Goal: Information Seeking & Learning: Check status

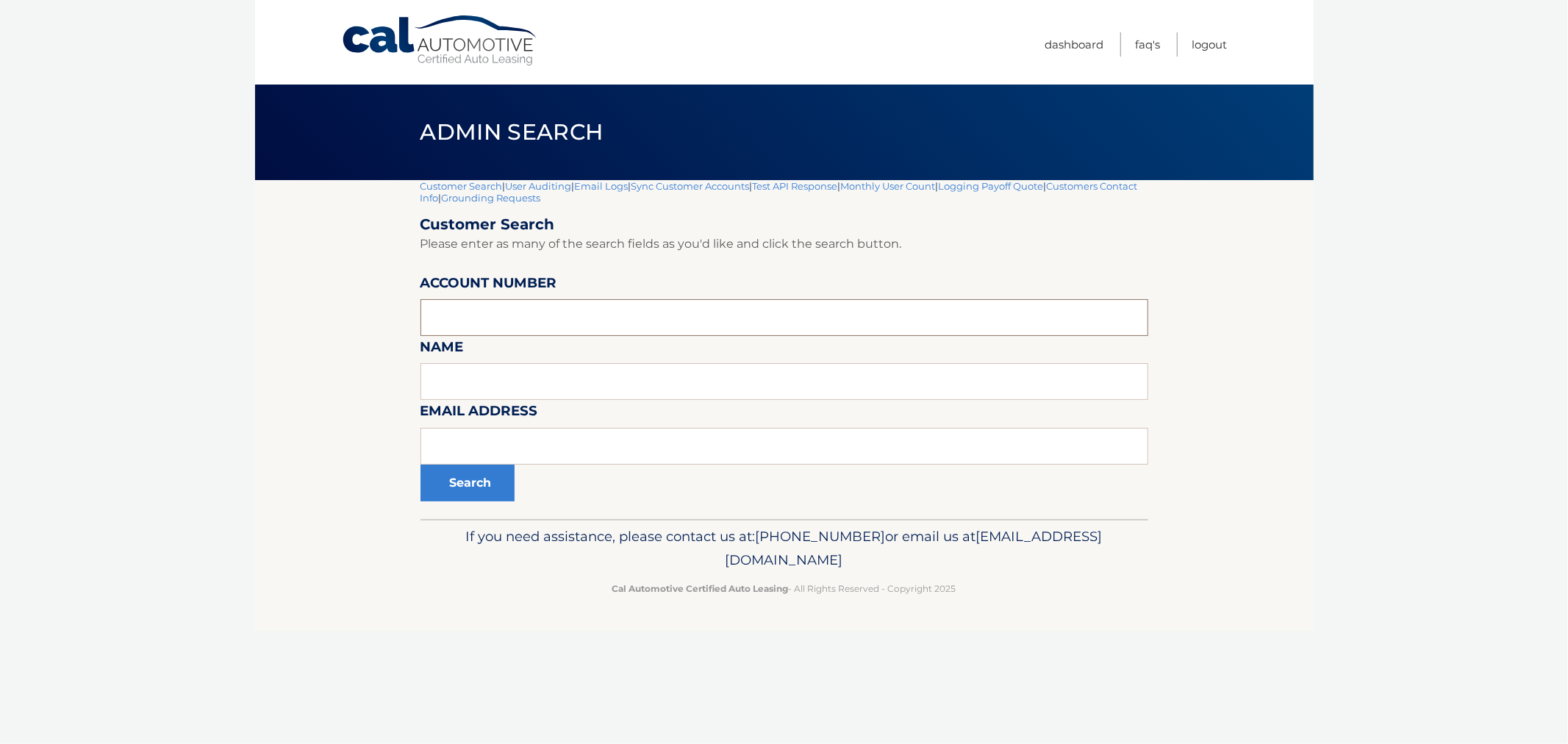
click at [541, 331] on input "text" at bounding box center [784, 318] width 728 height 37
paste input "44455906625"
type input "44455906625"
drag, startPoint x: 502, startPoint y: 315, endPoint x: 364, endPoint y: 317, distance: 138.0
click at [364, 317] on section "Customer Search | User Auditing | Email Logs | Sync Customer Accounts | Test AP…" at bounding box center [784, 349] width 1059 height 339
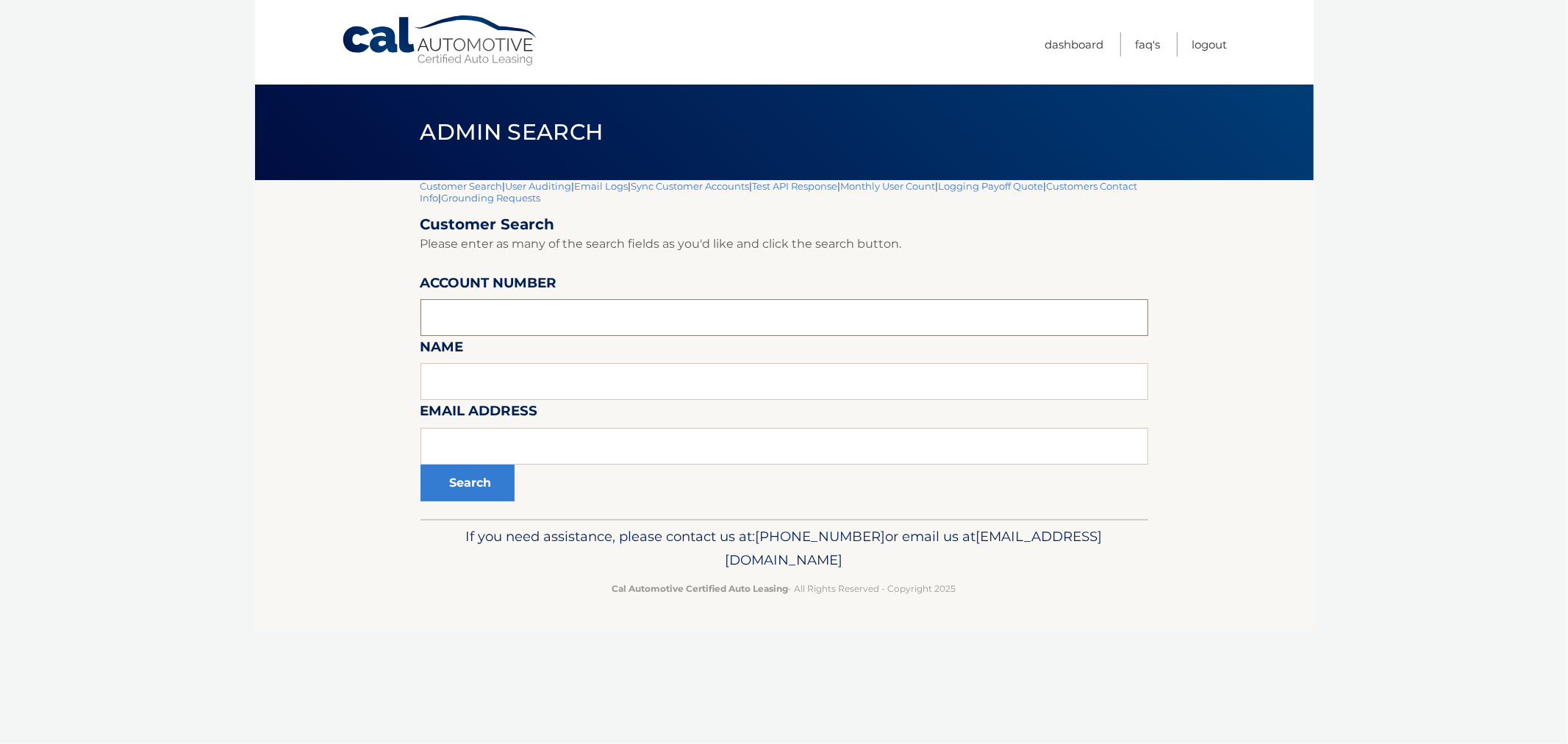
click at [568, 316] on input "text" at bounding box center [784, 318] width 728 height 37
paste input "44455526134"
type input "44455526134"
click at [441, 506] on div "Customer Search | User Auditing | Email Logs | Sync Customer Accounts | Test AP…" at bounding box center [784, 349] width 728 height 339
click at [446, 495] on button "Search" at bounding box center [468, 483] width 94 height 37
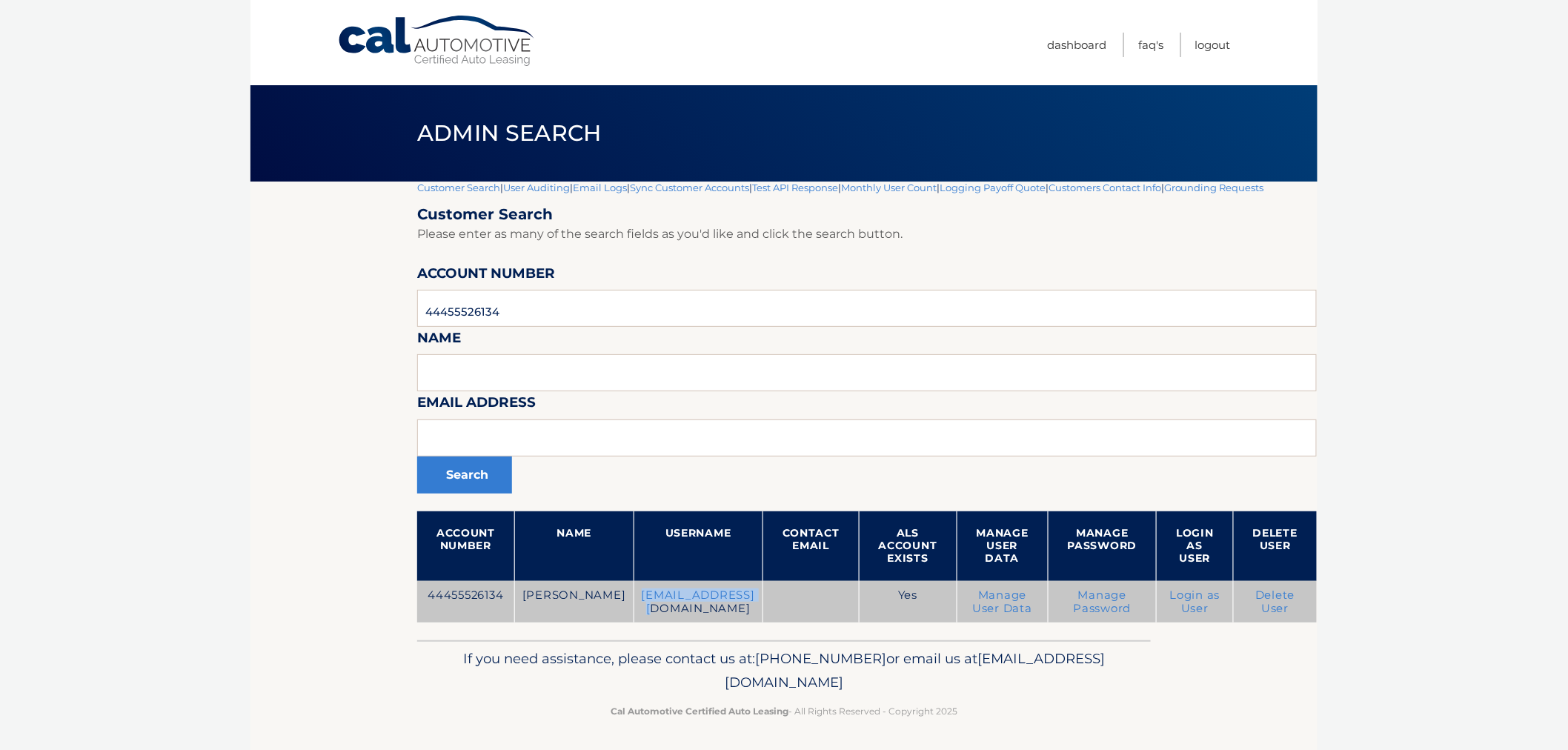
click at [634, 607] on td "jkbenh@gmail.com" at bounding box center [698, 602] width 129 height 42
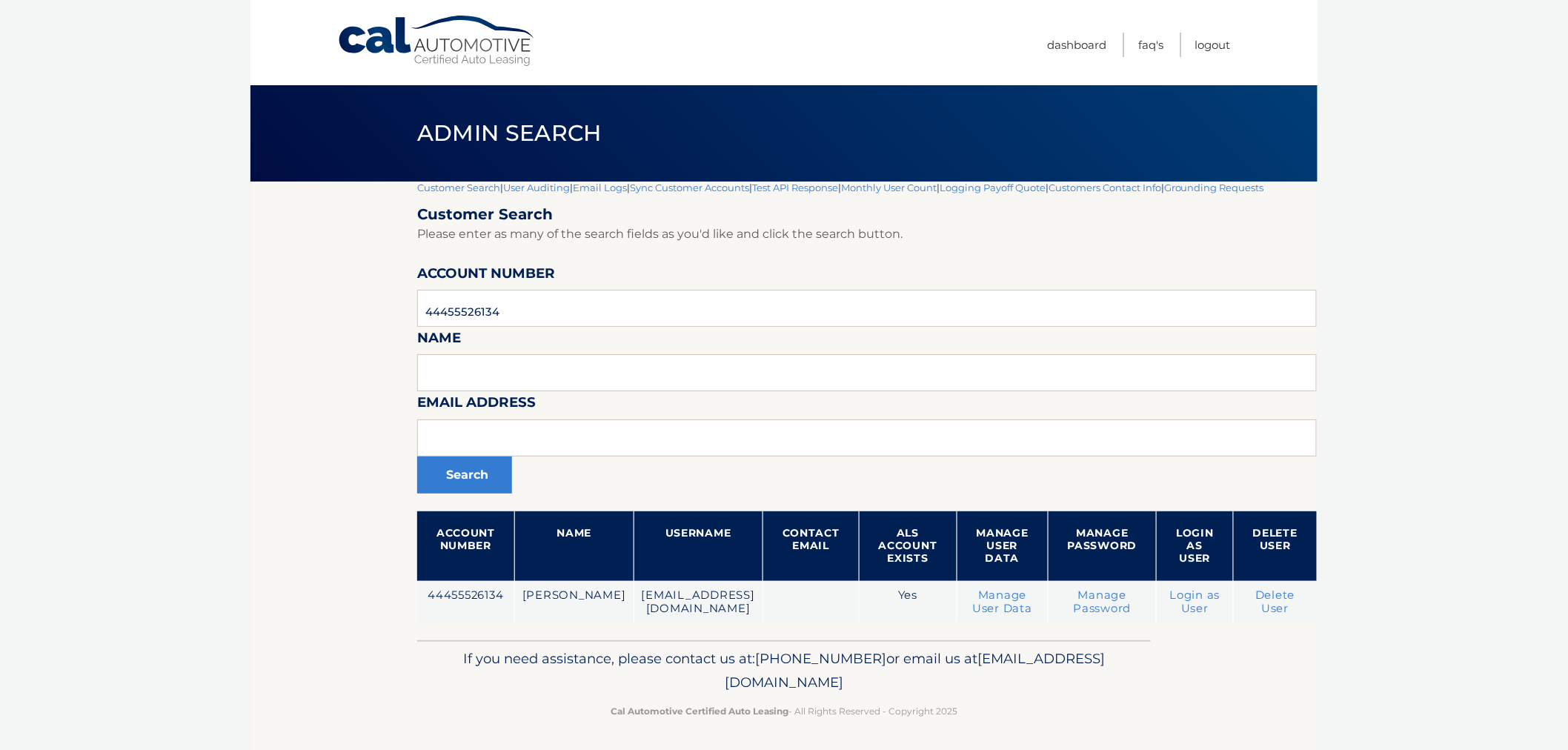
click at [448, 176] on header "Admin Search" at bounding box center [784, 133] width 734 height 97
click at [449, 185] on link "Customer Search" at bounding box center [459, 188] width 83 height 12
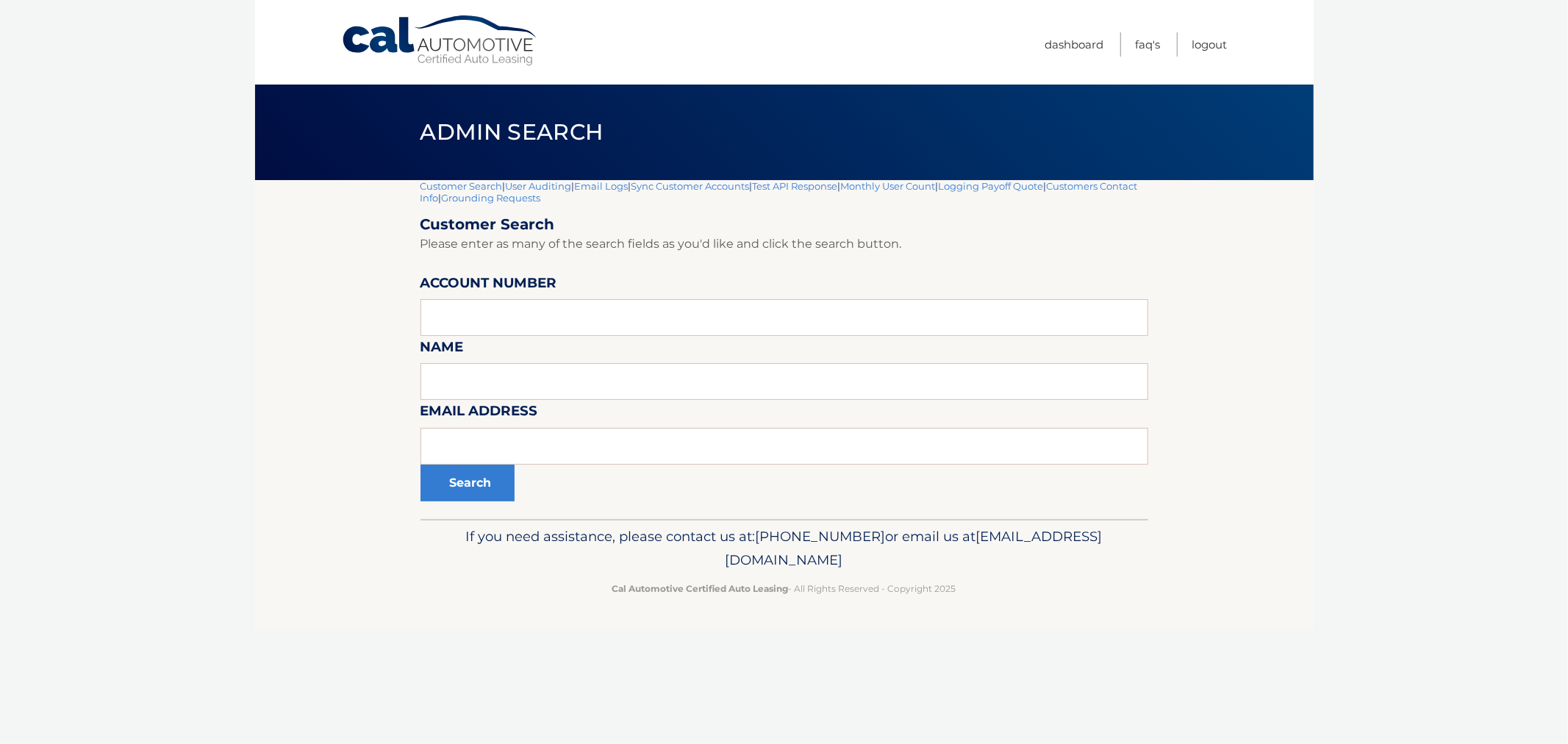
drag, startPoint x: 110, startPoint y: 225, endPoint x: 133, endPoint y: 199, distance: 34.7
click at [118, 215] on body "Cal Automotive Menu Dashboard FAQ's Logout |" at bounding box center [784, 372] width 1568 height 744
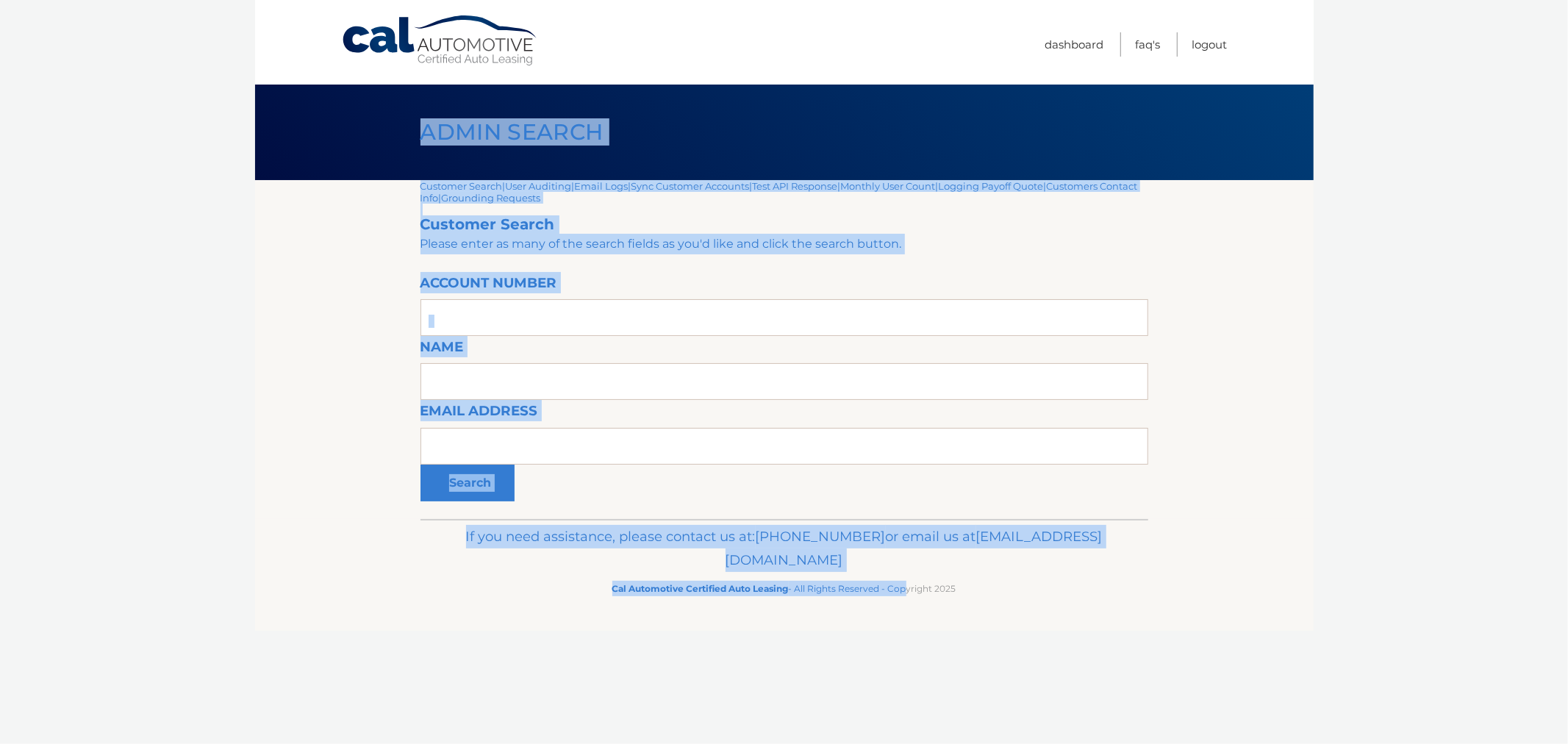
drag, startPoint x: 447, startPoint y: 181, endPoint x: 983, endPoint y: 612, distance: 687.8
click at [917, 604] on div "Cal Automotive Menu Dashboard FAQ's Logout |" at bounding box center [784, 372] width 1059 height 744
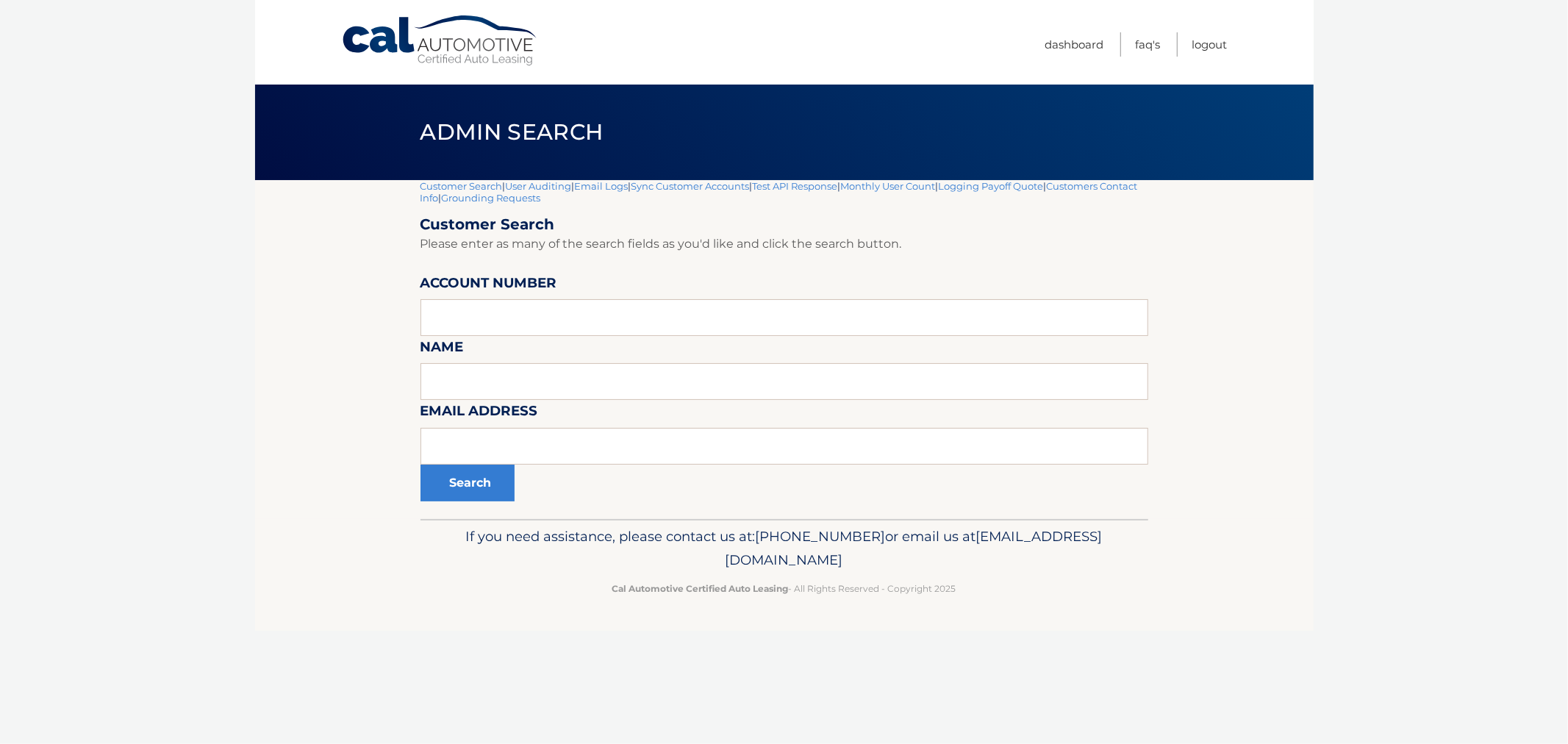
drag, startPoint x: 983, startPoint y: 612, endPoint x: 952, endPoint y: 560, distance: 60.5
click at [981, 608] on footer "If you need assistance, please contact us at: 609-807-3200 or email us at Custo…" at bounding box center [784, 575] width 1059 height 112
